Goal: Transaction & Acquisition: Purchase product/service

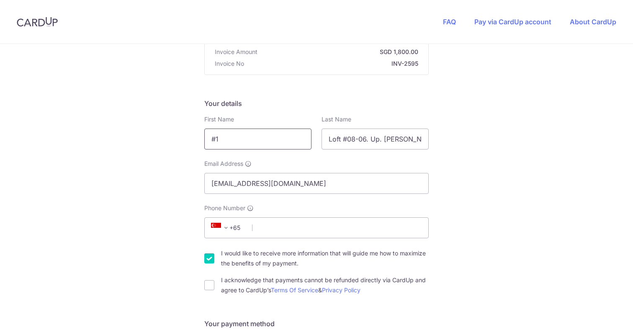
click at [275, 138] on input "#1" at bounding box center [257, 138] width 107 height 21
type input "#"
type input "T"
type input "[PERSON_NAME]"
click at [339, 158] on div "Your details First Name [PERSON_NAME] Last Name Loft #08-06. Up. [PERSON_NAME] …" at bounding box center [316, 196] width 224 height 197
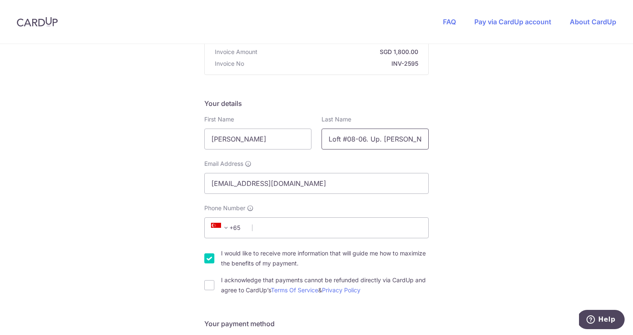
click at [351, 139] on input "Loft #08-06. Up. [PERSON_NAME] & [PERSON_NAME]" at bounding box center [374, 138] width 107 height 21
type input "[PERSON_NAME]"
click at [210, 192] on input "[EMAIL_ADDRESS][DOMAIN_NAME]" at bounding box center [316, 183] width 224 height 21
click at [212, 184] on input "[EMAIL_ADDRESS][DOMAIN_NAME]" at bounding box center [316, 183] width 224 height 21
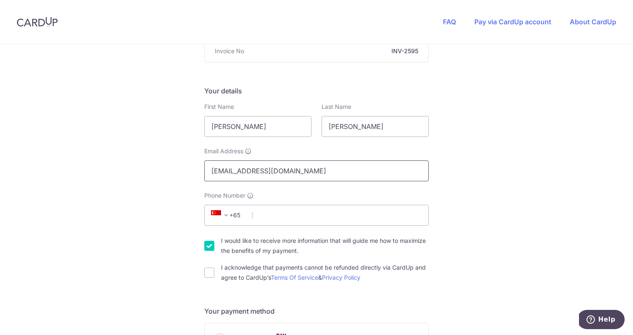
scroll to position [108, 0]
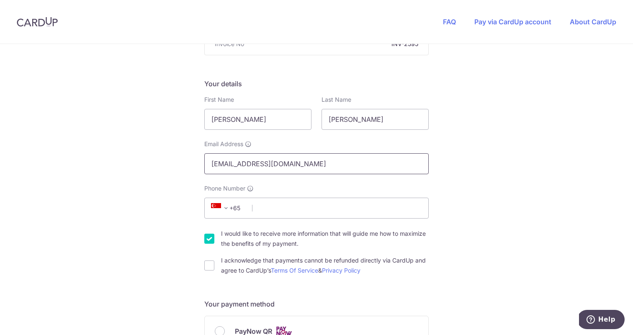
type input "[EMAIL_ADDRESS][DOMAIN_NAME]"
click at [277, 203] on input "Phone Number" at bounding box center [316, 208] width 224 height 21
type input "86867674"
type input "308900"
type input "[STREET_ADDRESS]-10/11"
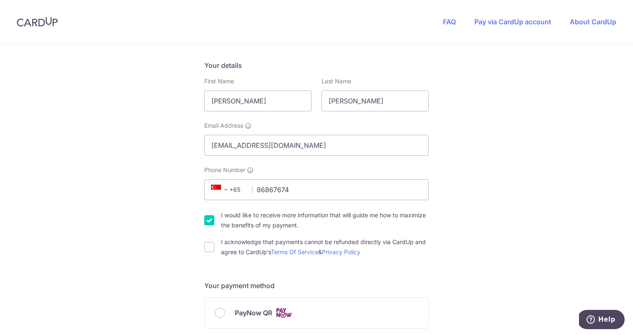
scroll to position [97, 0]
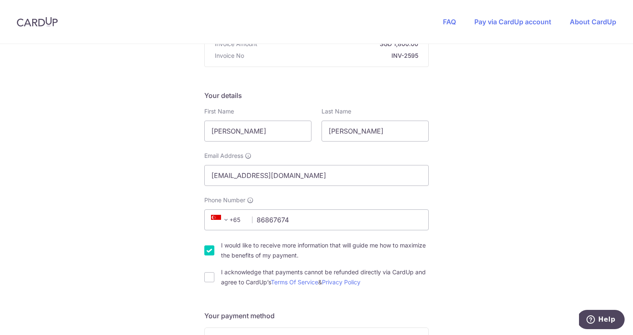
click at [264, 269] on label "I acknowledge that payments cannot be refunded directly via CardUp and agree to…" at bounding box center [325, 277] width 208 height 20
click at [214, 272] on input "I acknowledge that payments cannot be refunded directly via CardUp and agree to…" at bounding box center [209, 277] width 10 height 10
checkbox input "true"
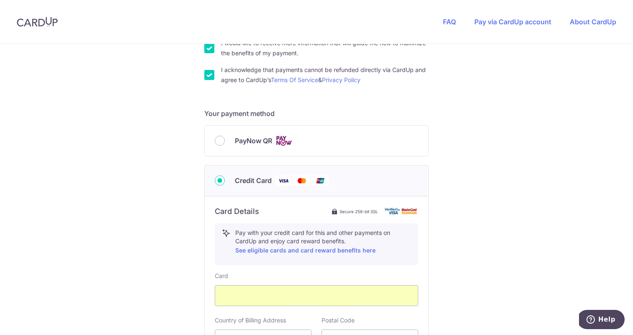
scroll to position [525, 0]
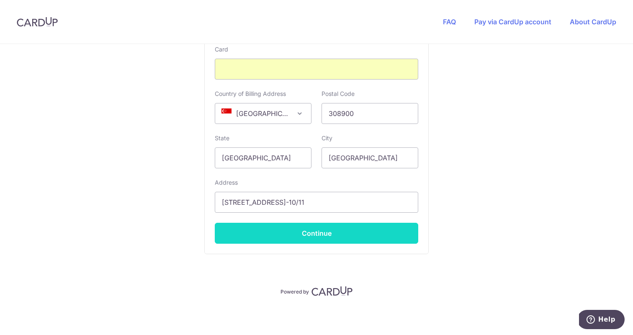
click at [316, 238] on button "Continue" at bounding box center [316, 233] width 203 height 21
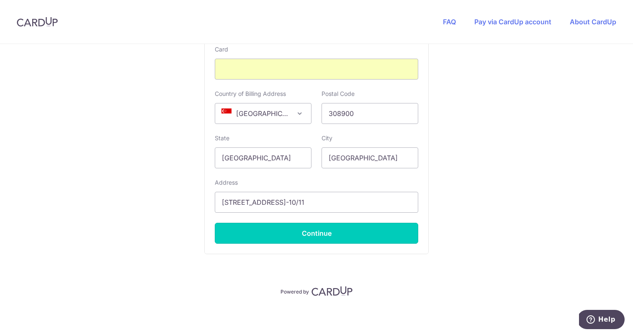
type input "**** 9709"
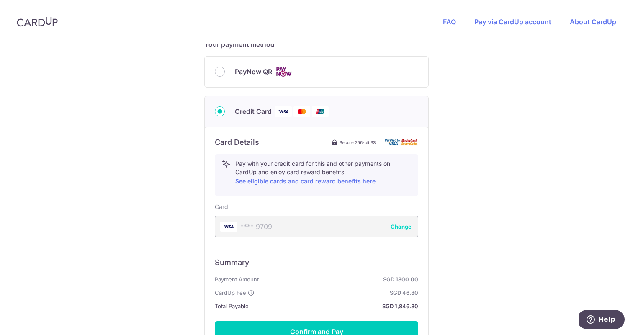
scroll to position [440, 0]
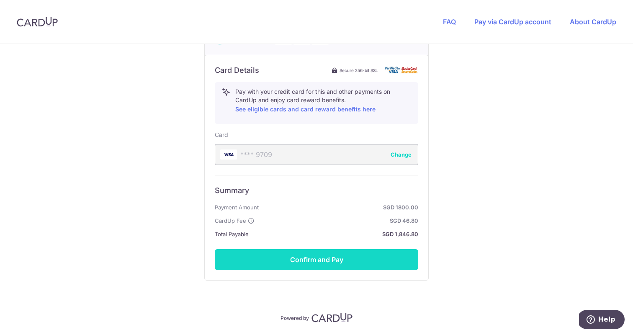
click at [308, 262] on button "Confirm and Pay" at bounding box center [316, 259] width 203 height 21
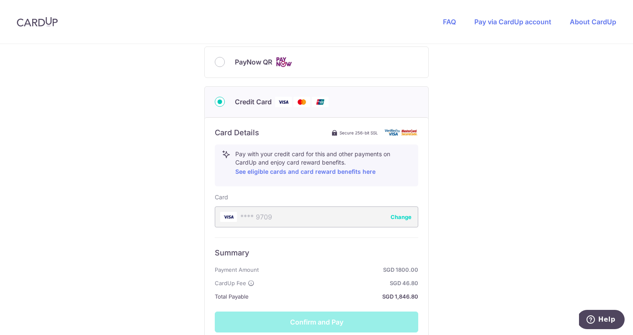
scroll to position [466, 0]
